Goal: Task Accomplishment & Management: Manage account settings

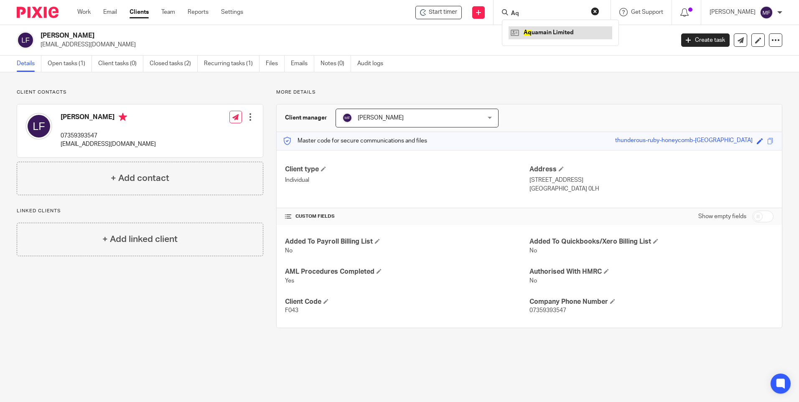
type input "Aq"
click at [557, 33] on link at bounding box center [560, 32] width 104 height 13
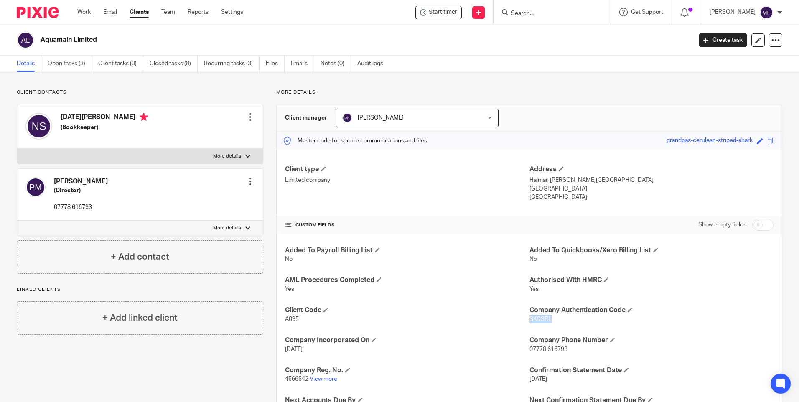
scroll to position [131, 0]
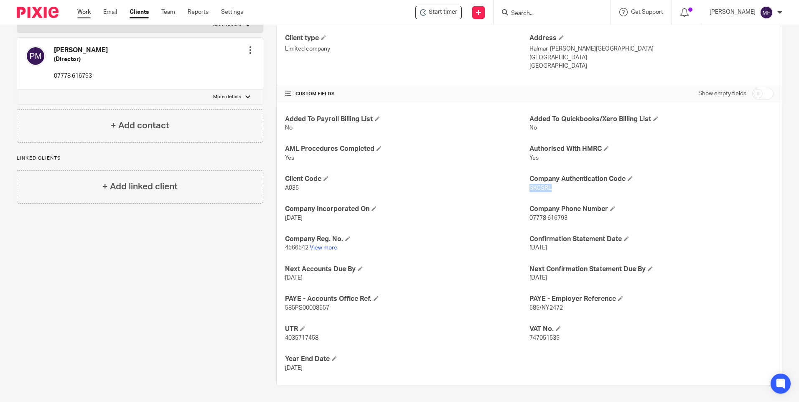
click at [81, 10] on link "Work" at bounding box center [83, 12] width 13 height 8
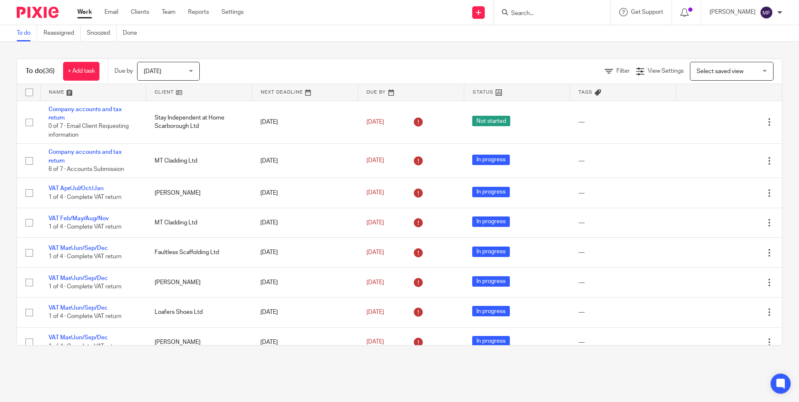
click at [543, 13] on input "Search" at bounding box center [547, 14] width 75 height 8
type input "aquz"
click at [581, 36] on link at bounding box center [560, 32] width 104 height 13
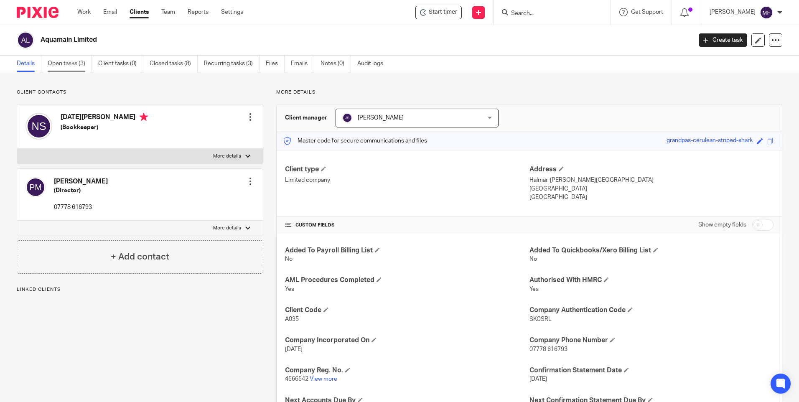
click at [74, 66] on link "Open tasks (3)" at bounding box center [70, 64] width 44 height 16
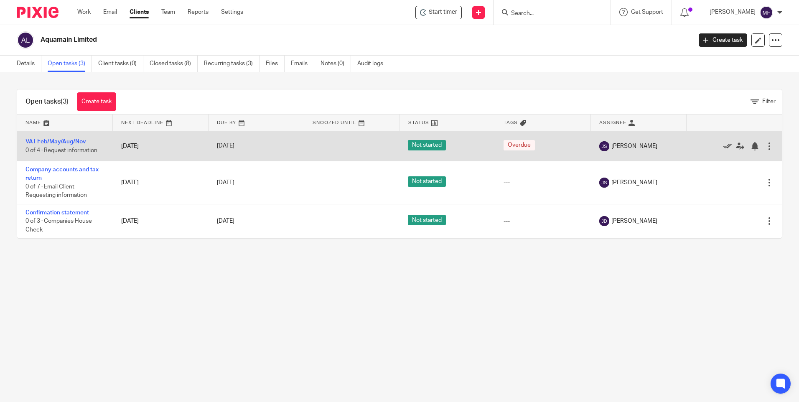
click at [723, 145] on icon at bounding box center [727, 146] width 8 height 8
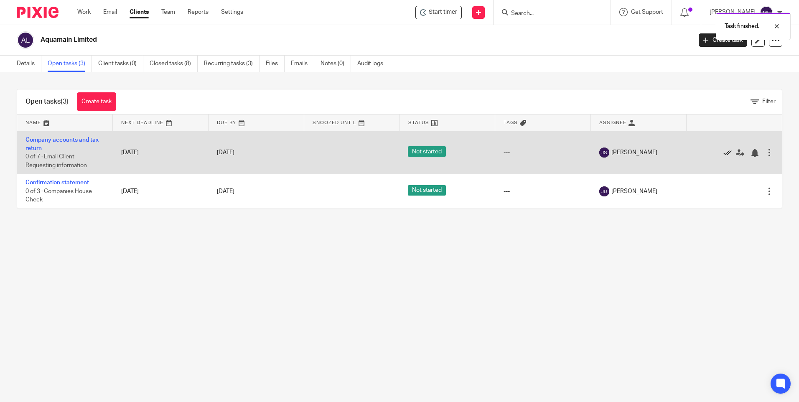
click at [723, 153] on icon at bounding box center [727, 153] width 8 height 8
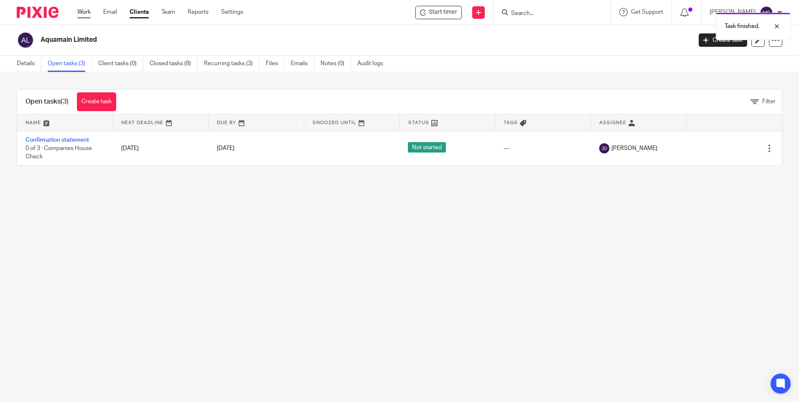
click at [86, 12] on link "Work" at bounding box center [83, 12] width 13 height 8
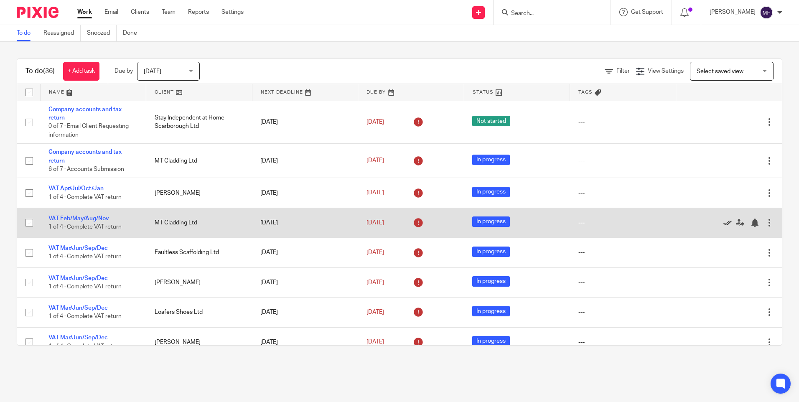
click at [723, 219] on icon at bounding box center [727, 222] width 8 height 8
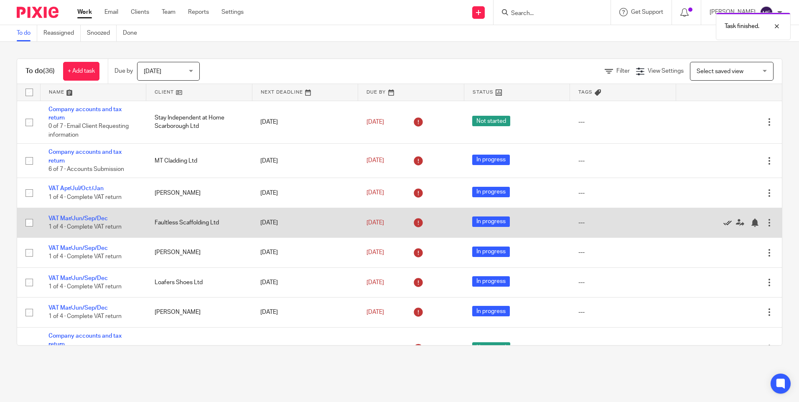
click at [723, 220] on icon at bounding box center [727, 222] width 8 height 8
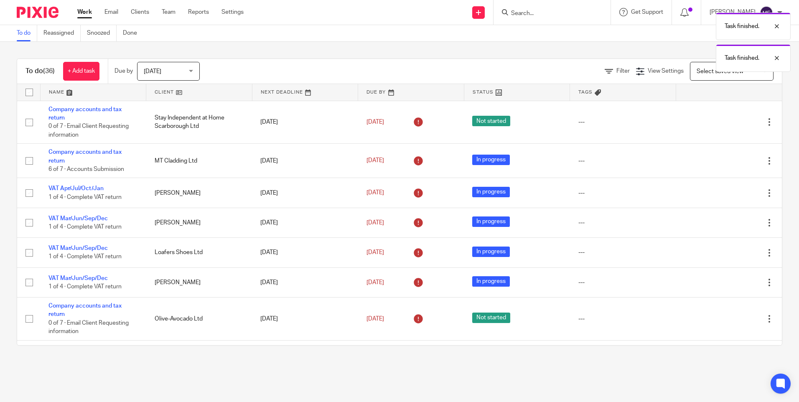
click at [723, 220] on icon at bounding box center [727, 222] width 8 height 8
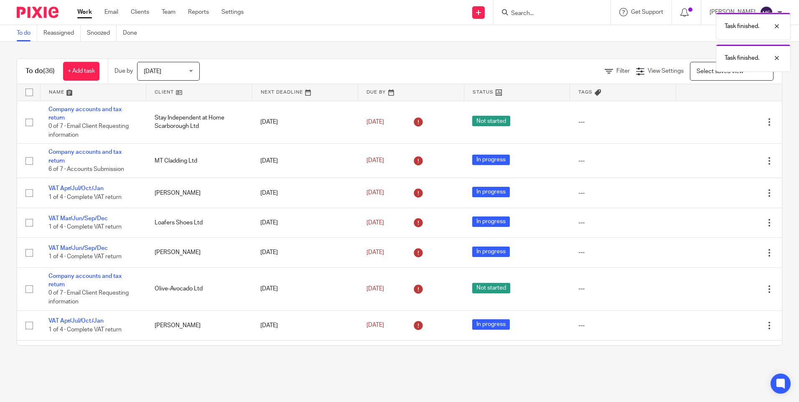
click at [723, 220] on icon at bounding box center [727, 222] width 8 height 8
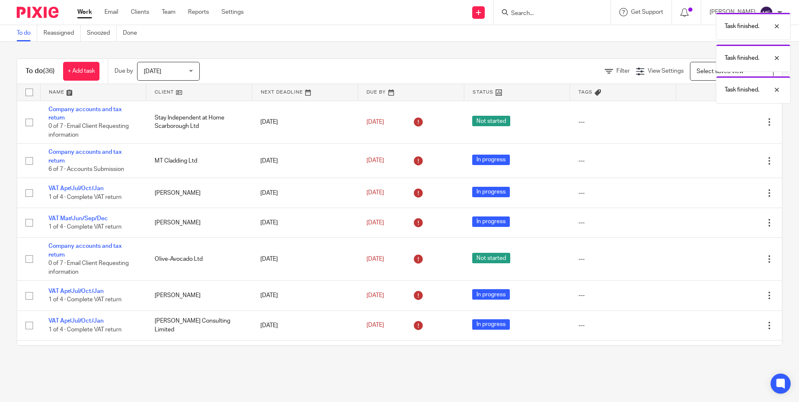
click at [723, 220] on icon at bounding box center [727, 222] width 8 height 8
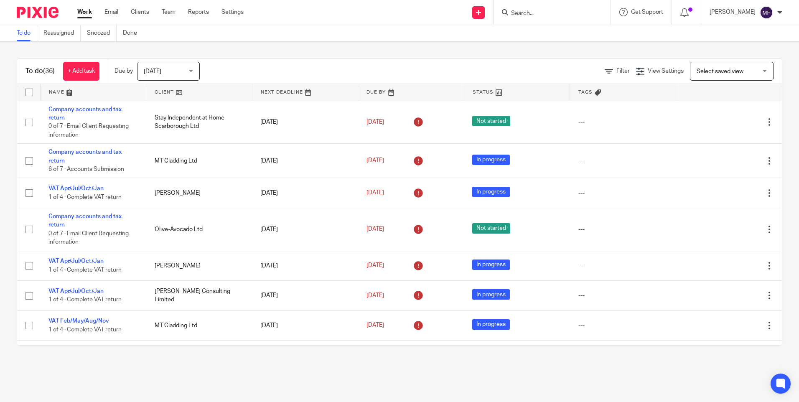
click at [547, 13] on input "Search" at bounding box center [547, 14] width 75 height 8
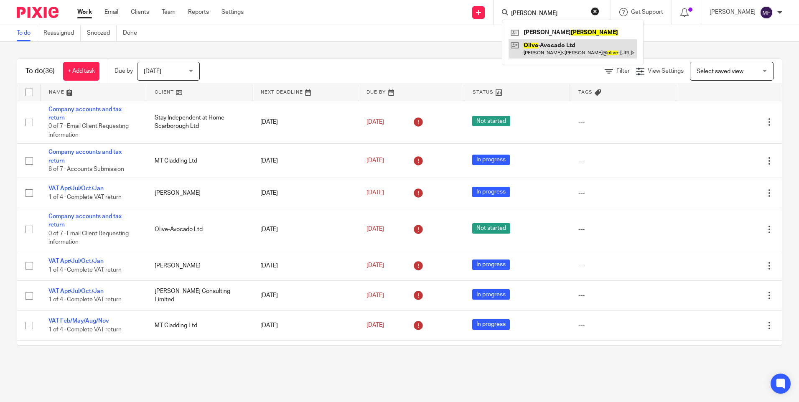
type input "oliver"
click at [550, 43] on link at bounding box center [572, 48] width 128 height 19
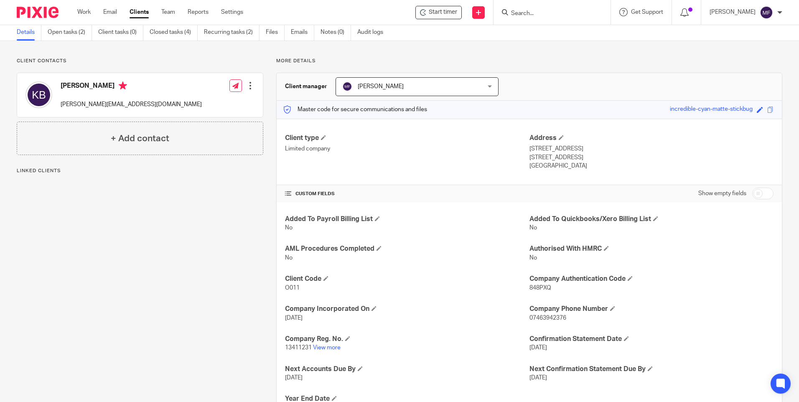
scroll to position [71, 0]
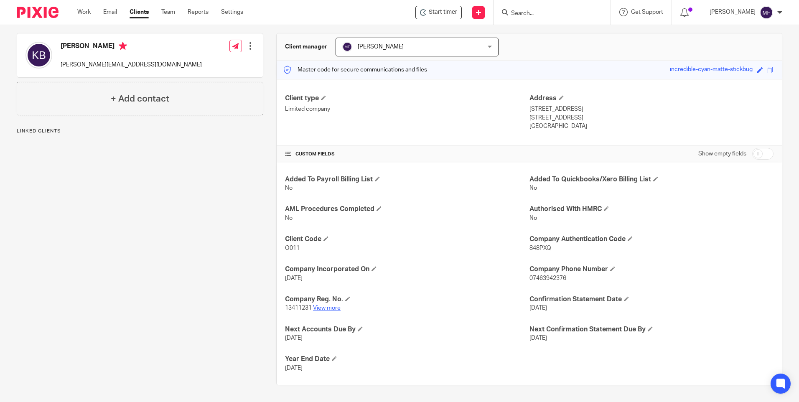
click at [330, 308] on link "View more" at bounding box center [327, 308] width 28 height 6
